Goal: Book appointment/travel/reservation

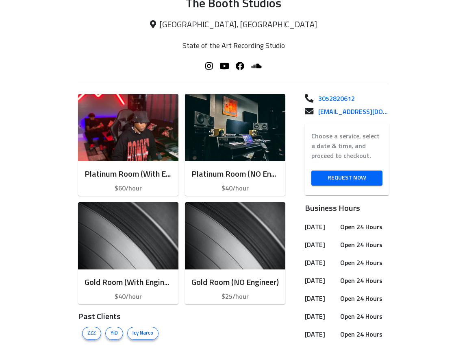
scroll to position [187, 0]
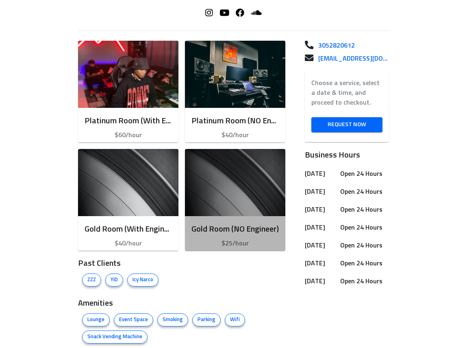
click at [219, 229] on h6 "Gold Room (NO Engineer)" at bounding box center [235, 228] width 87 height 13
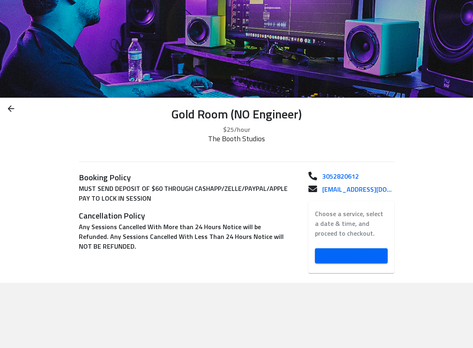
click at [358, 252] on span "Request Now" at bounding box center [352, 255] width 60 height 10
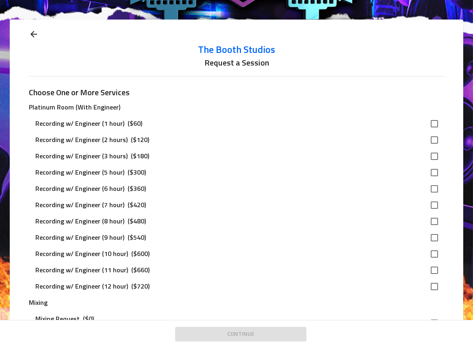
click at [30, 34] on icon at bounding box center [33, 34] width 7 height 7
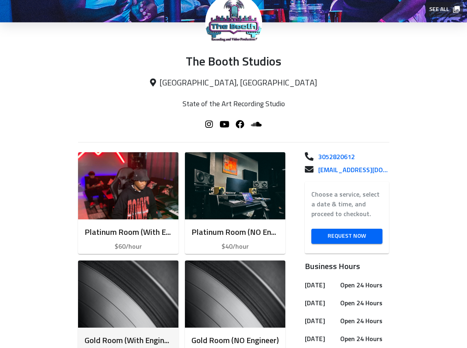
scroll to position [161, 0]
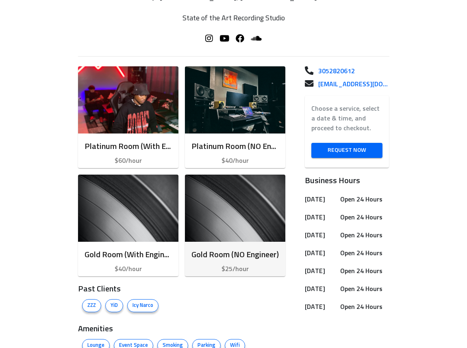
click at [243, 241] on button "Gold Room (NO Engineer) $25/hour" at bounding box center [235, 225] width 100 height 102
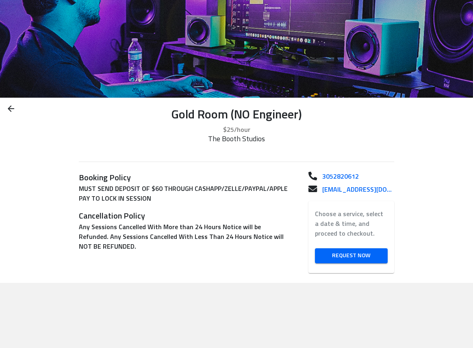
click at [337, 261] on link "Request Now" at bounding box center [351, 255] width 73 height 15
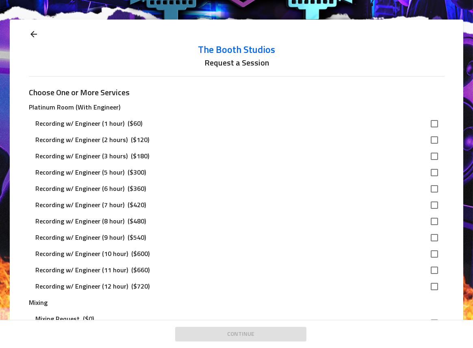
click at [34, 33] on icon at bounding box center [34, 34] width 10 height 10
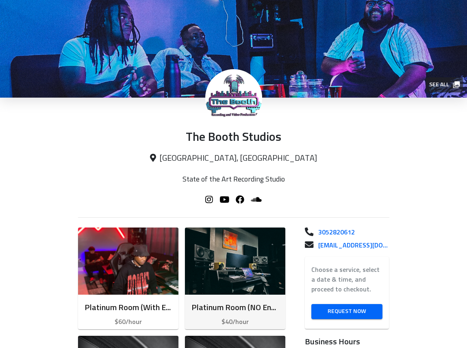
scroll to position [68, 0]
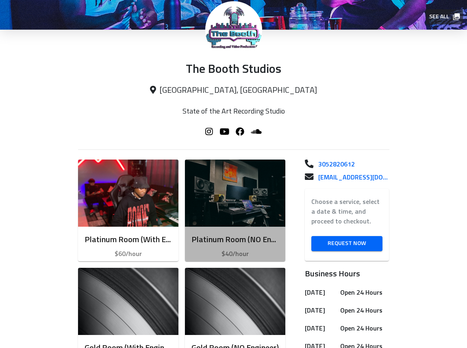
click at [247, 240] on h6 "Platinum Room (NO Engineer)" at bounding box center [235, 239] width 87 height 13
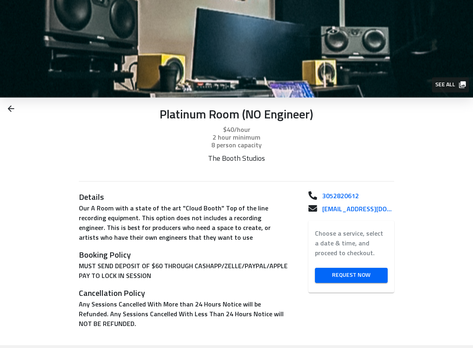
drag, startPoint x: 335, startPoint y: 273, endPoint x: 286, endPoint y: 269, distance: 49.0
click at [334, 272] on span "Request Now" at bounding box center [352, 275] width 60 height 10
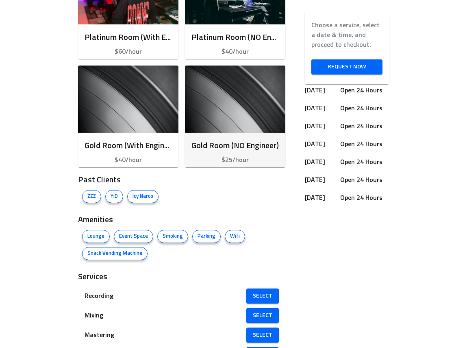
scroll to position [421, 0]
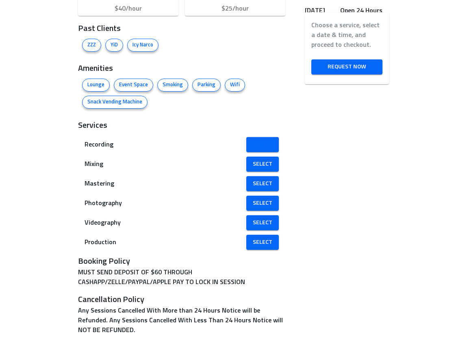
click at [265, 148] on span "Select" at bounding box center [263, 144] width 20 height 10
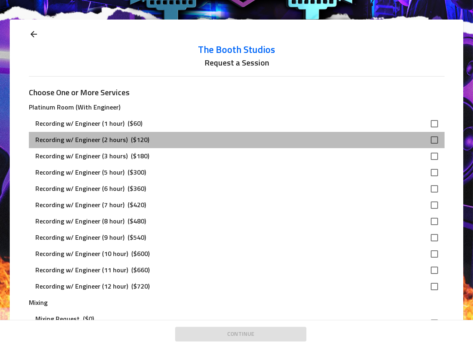
drag, startPoint x: 240, startPoint y: 139, endPoint x: 236, endPoint y: 156, distance: 18.0
click at [240, 139] on div "Recording w/ Engineer (2 hours) ($120)" at bounding box center [230, 140] width 390 height 10
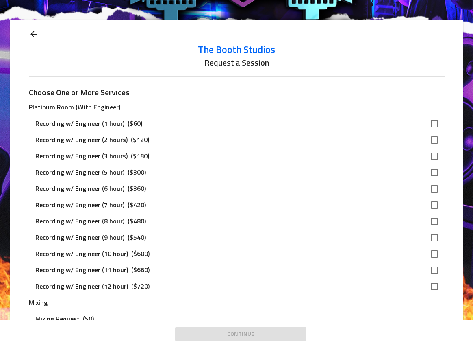
click at [433, 140] on input "checkbox" at bounding box center [434, 139] width 17 height 17
checkbox input "true"
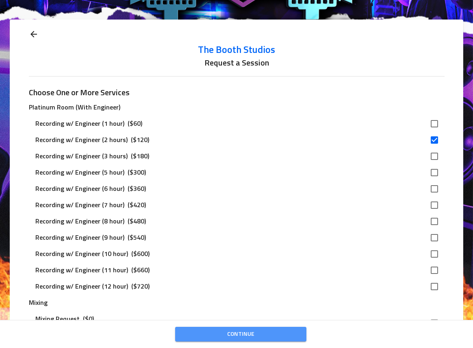
click at [246, 335] on span "Continue" at bounding box center [241, 334] width 118 height 10
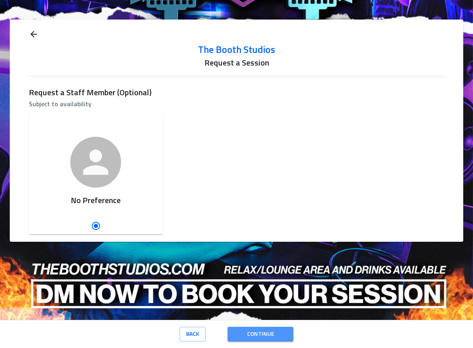
click at [265, 337] on span "Continue" at bounding box center [260, 334] width 53 height 10
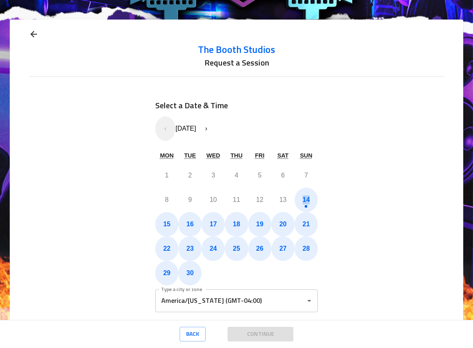
click at [316, 209] on div "Select a Date & Time « ‹ [DATE] › » Mon Tue Wed Thu Fri Sat Sun 1 2 3 4 5 6 7 8…" at bounding box center [243, 205] width 176 height 213
click at [295, 197] on button "14" at bounding box center [306, 199] width 23 height 24
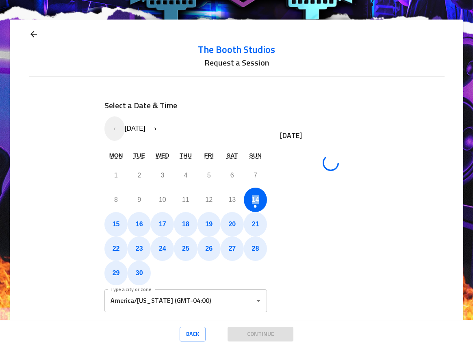
click at [259, 199] on button "14" at bounding box center [255, 199] width 23 height 24
